Goal: Task Accomplishment & Management: Complete application form

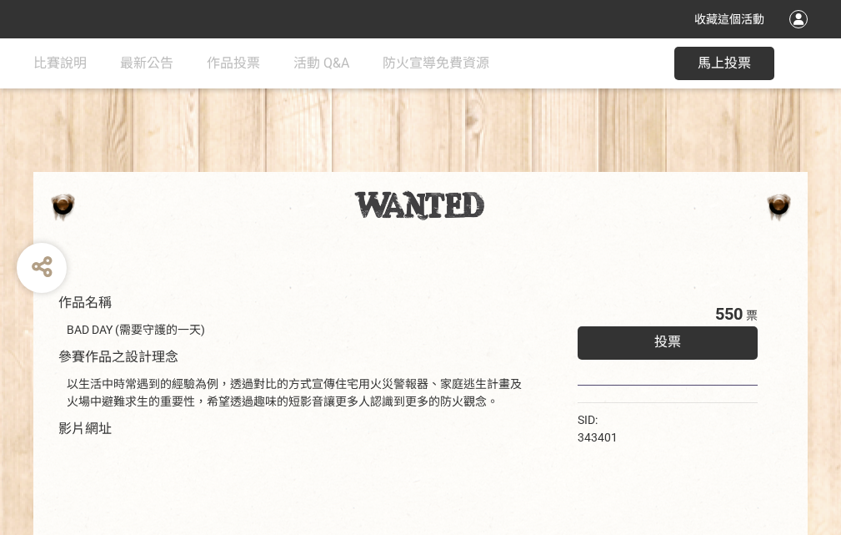
click at [801, 35] on div "收藏這個活動" at bounding box center [420, 19] width 841 height 38
click at [521, 164] on div "作品名稱 BAD DAY (需要守護的一天) 參賽作品之設計理念 以生活中時常遇到的經驗為例，透過對比的方式宣傳住宅用火災警報器、家庭逃生計畫及火場中避難求生…" at bounding box center [420, 388] width 841 height 701
click at [664, 338] on span "投票" at bounding box center [668, 342] width 27 height 16
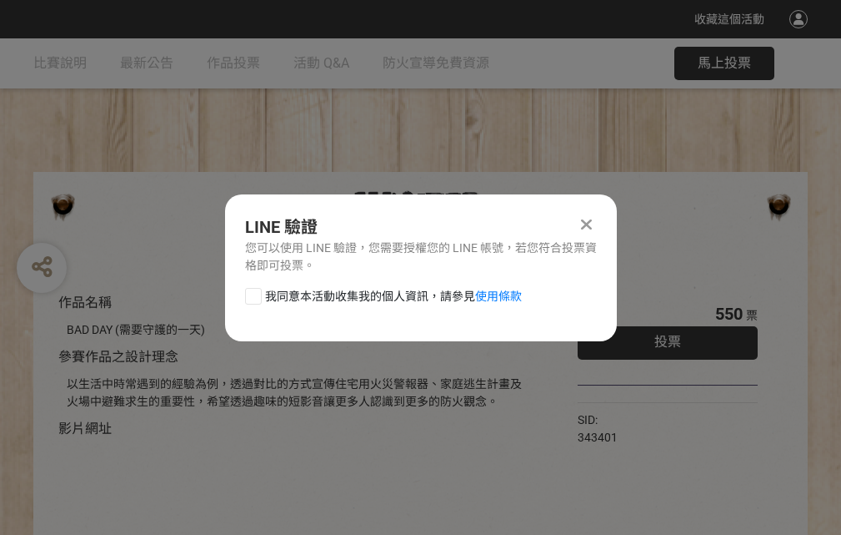
click at [252, 293] on div at bounding box center [253, 296] width 17 height 17
checkbox input "true"
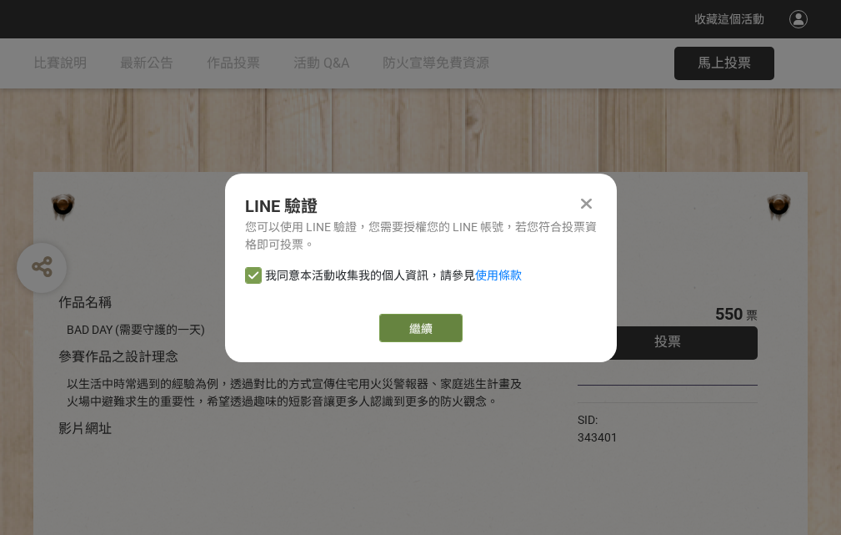
click at [419, 328] on link "繼續" at bounding box center [420, 328] width 83 height 28
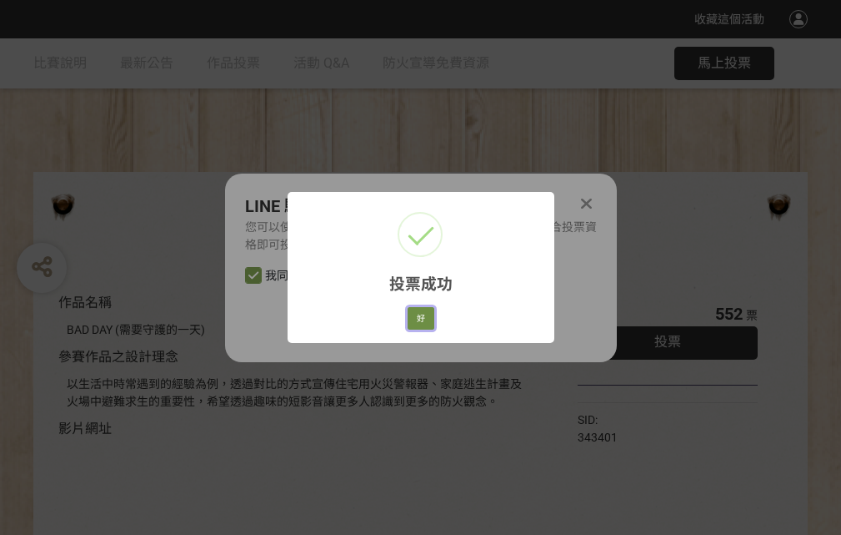
click at [416, 315] on button "好" at bounding box center [421, 318] width 27 height 23
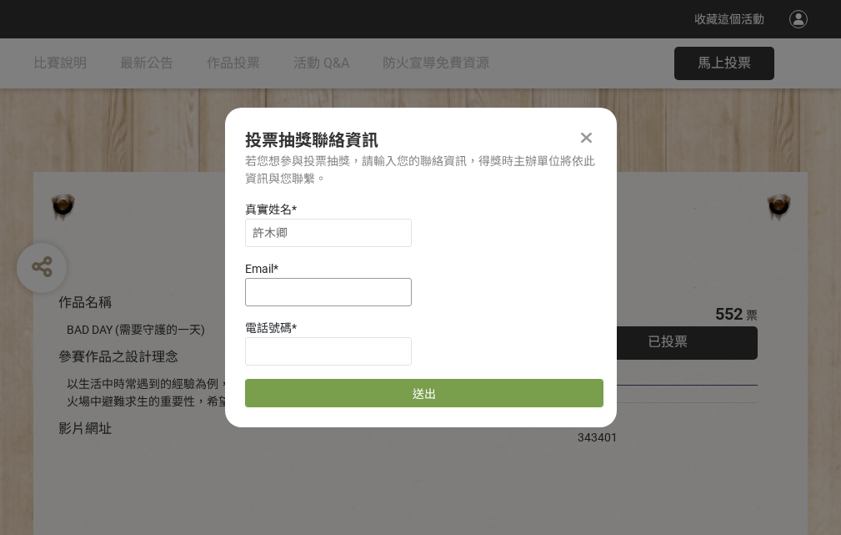
click at [334, 291] on input at bounding box center [328, 292] width 167 height 28
type input "[EMAIL_ADDRESS][DOMAIN_NAME]"
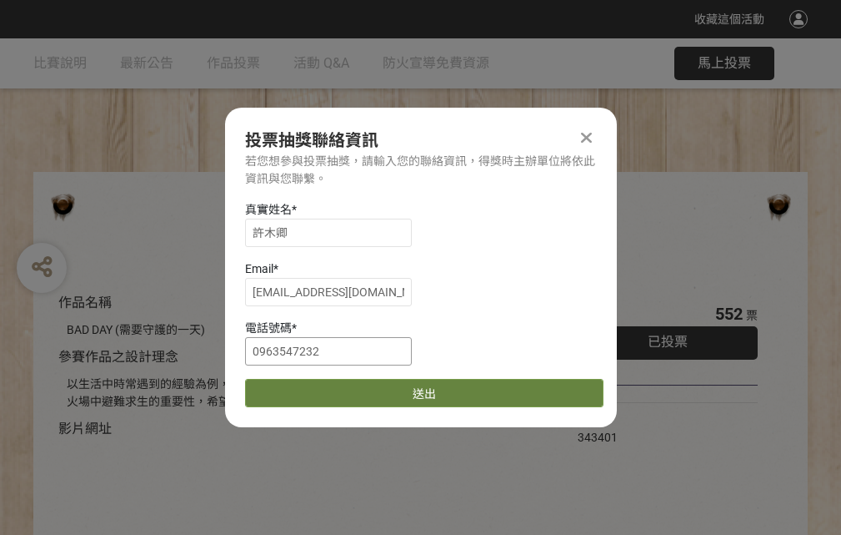
type input "0963547232"
click at [293, 387] on button "送出" at bounding box center [424, 393] width 359 height 28
